Goal: Information Seeking & Learning: Learn about a topic

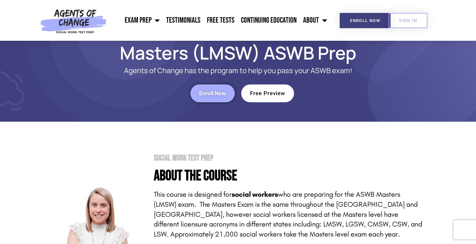
scroll to position [-3, 0]
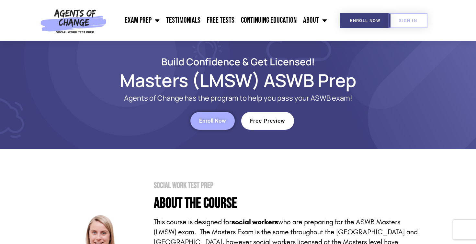
click at [266, 122] on span "Free Preview" at bounding box center [267, 121] width 35 height 6
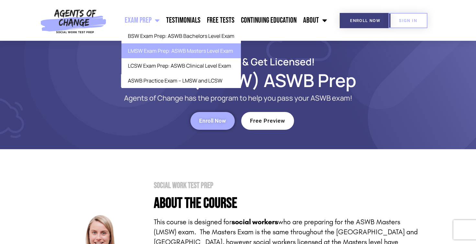
click at [151, 22] on link "Exam Prep" at bounding box center [141, 20] width 41 height 16
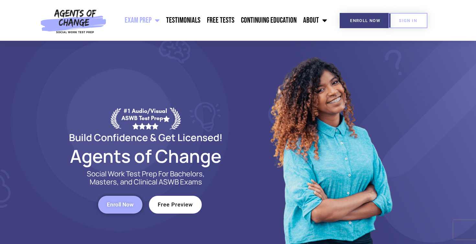
click at [204, 74] on div "#1 Audio/Visual ASWB Test Prep Build Confidence & Get Licensed! Agents of Chang…" at bounding box center [145, 162] width 185 height 243
click at [217, 20] on link "Free Tests" at bounding box center [221, 20] width 34 height 16
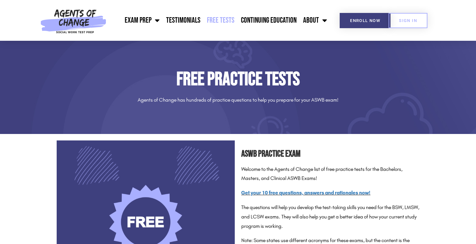
click at [430, 167] on section "ASWB Practice Exam Welcome to the Agents of Change list of free practice tests …" at bounding box center [238, 229] width 476 height 185
click at [280, 21] on link "Continuing Education" at bounding box center [269, 20] width 62 height 16
click at [370, 20] on span "Enroll Now" at bounding box center [365, 20] width 30 height 4
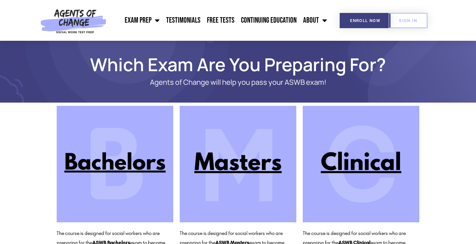
click at [251, 170] on img at bounding box center [238, 164] width 117 height 117
click at [16, 144] on section "The course is designed for social workers who are preparing for the ASWB Bachel…" at bounding box center [238, 186] width 476 height 167
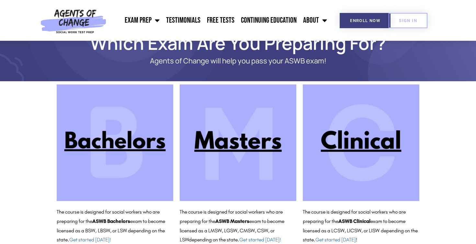
scroll to position [27, 0]
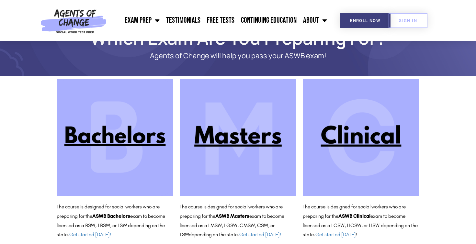
click at [265, 143] on img at bounding box center [238, 137] width 117 height 117
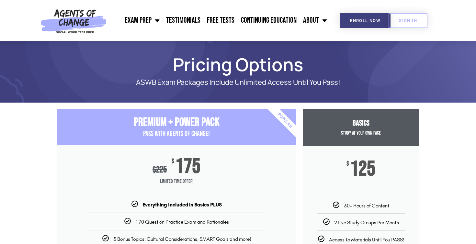
click at [16, 175] on section "Premium + Power Pack PASS with AGENTS OF CHANGE! $ 225 $ 175 Limited Time Offer…" at bounding box center [238, 243] width 476 height 274
click at [451, 156] on section "Premium + Power Pack PASS with AGENTS OF CHANGE! $ 225 $ 175 Limited Time Offer…" at bounding box center [238, 243] width 476 height 274
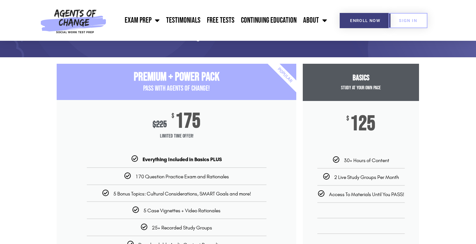
scroll to position [45, 0]
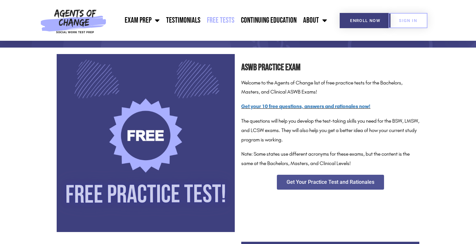
scroll to position [88, 0]
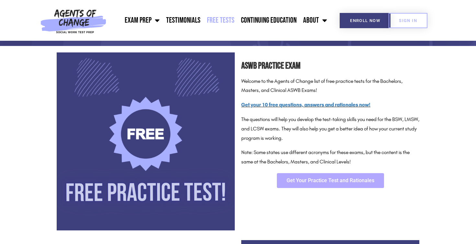
click at [313, 178] on span "Get Your Practice Test and Rationales" at bounding box center [331, 180] width 88 height 5
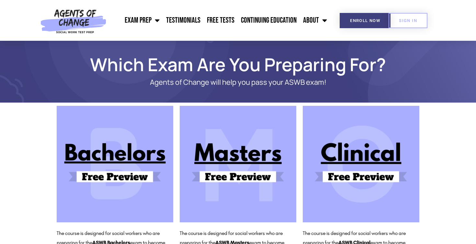
click at [203, 175] on img at bounding box center [238, 164] width 117 height 117
